Goal: Task Accomplishment & Management: Use online tool/utility

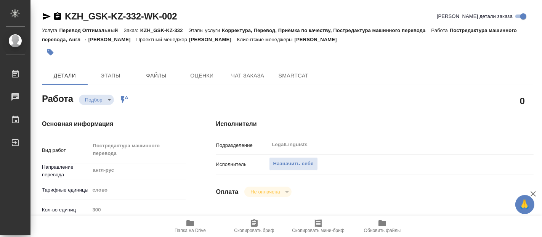
scroll to position [169, 0]
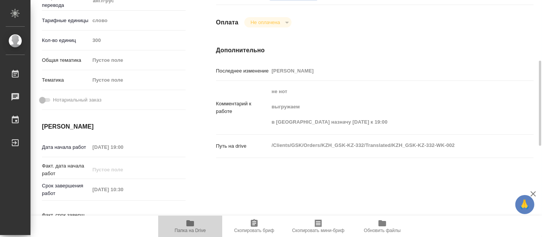
click at [183, 228] on span "Папка на Drive" at bounding box center [189, 229] width 31 height 5
